Goal: Understand process/instructions: Learn how to perform a task or action

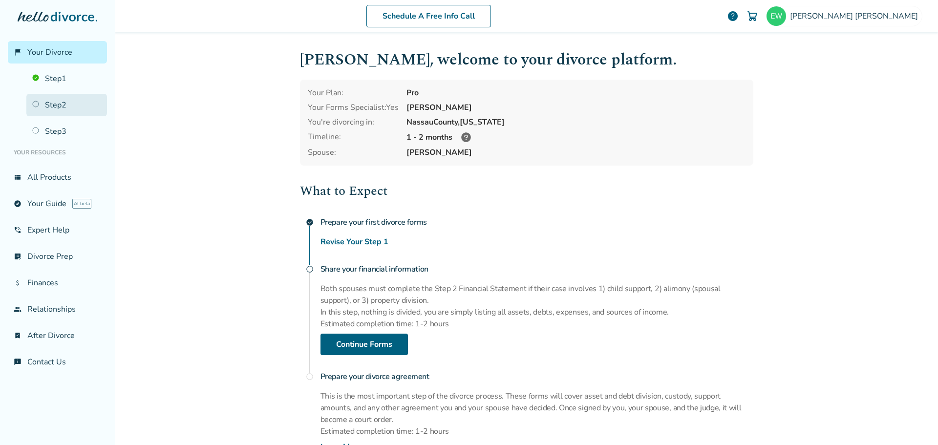
click at [68, 105] on link "Step 2" at bounding box center [66, 105] width 81 height 22
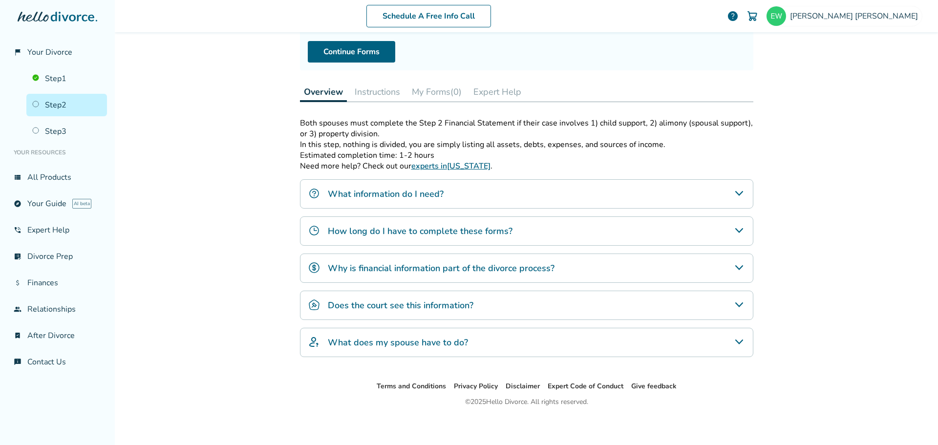
scroll to position [105, 0]
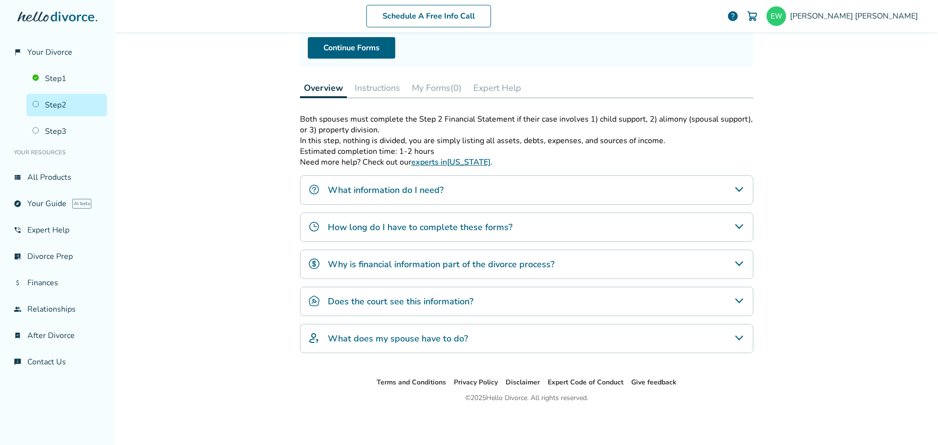
click at [373, 189] on h4 "What information do I need?" at bounding box center [386, 190] width 116 height 13
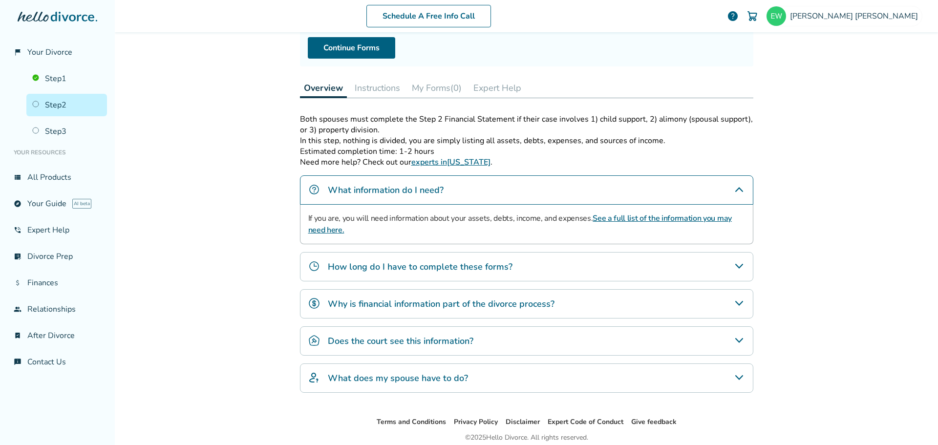
click at [667, 217] on link "See a full list of the information you may need here." at bounding box center [520, 224] width 424 height 22
click at [71, 107] on link "Step 2" at bounding box center [66, 105] width 81 height 22
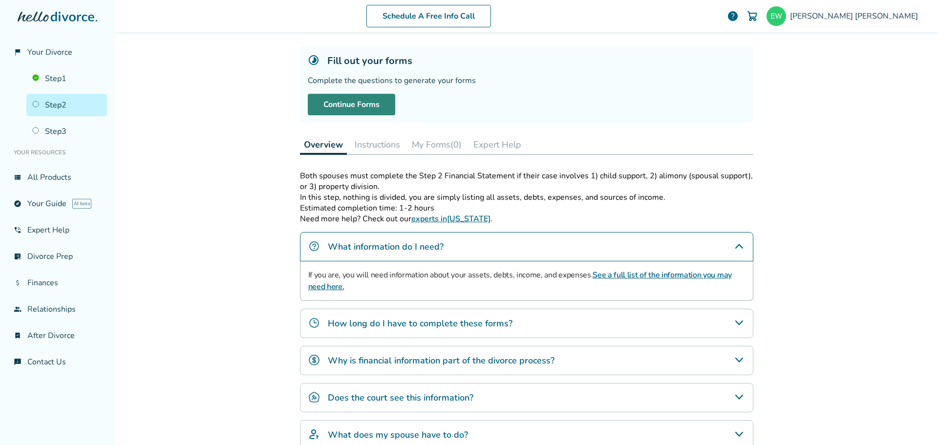
click at [368, 108] on link "Continue Forms" at bounding box center [351, 105] width 87 height 22
